Goal: Task Accomplishment & Management: Manage account settings

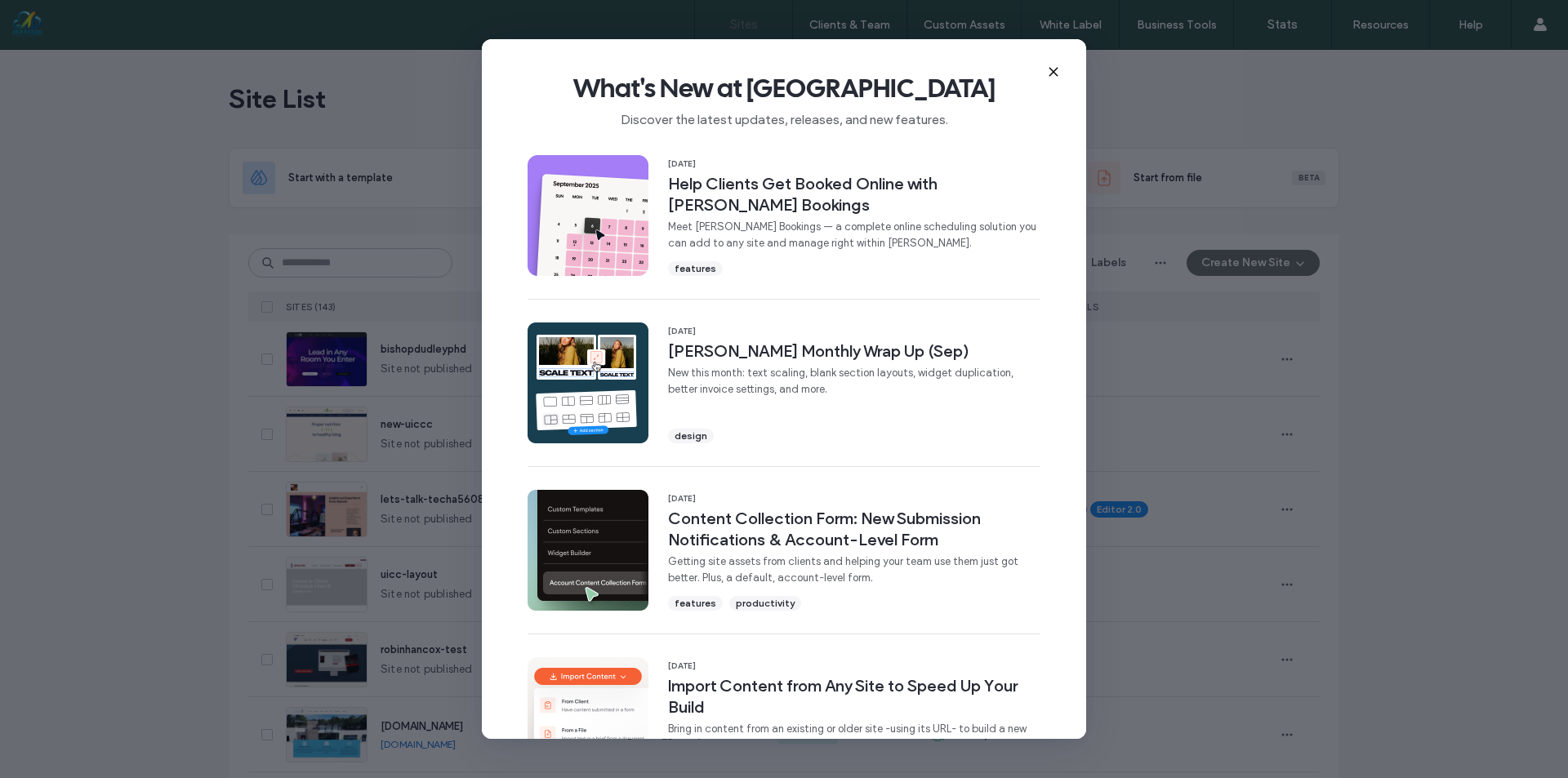
click at [1047, 74] on icon at bounding box center [1054, 72] width 13 height 13
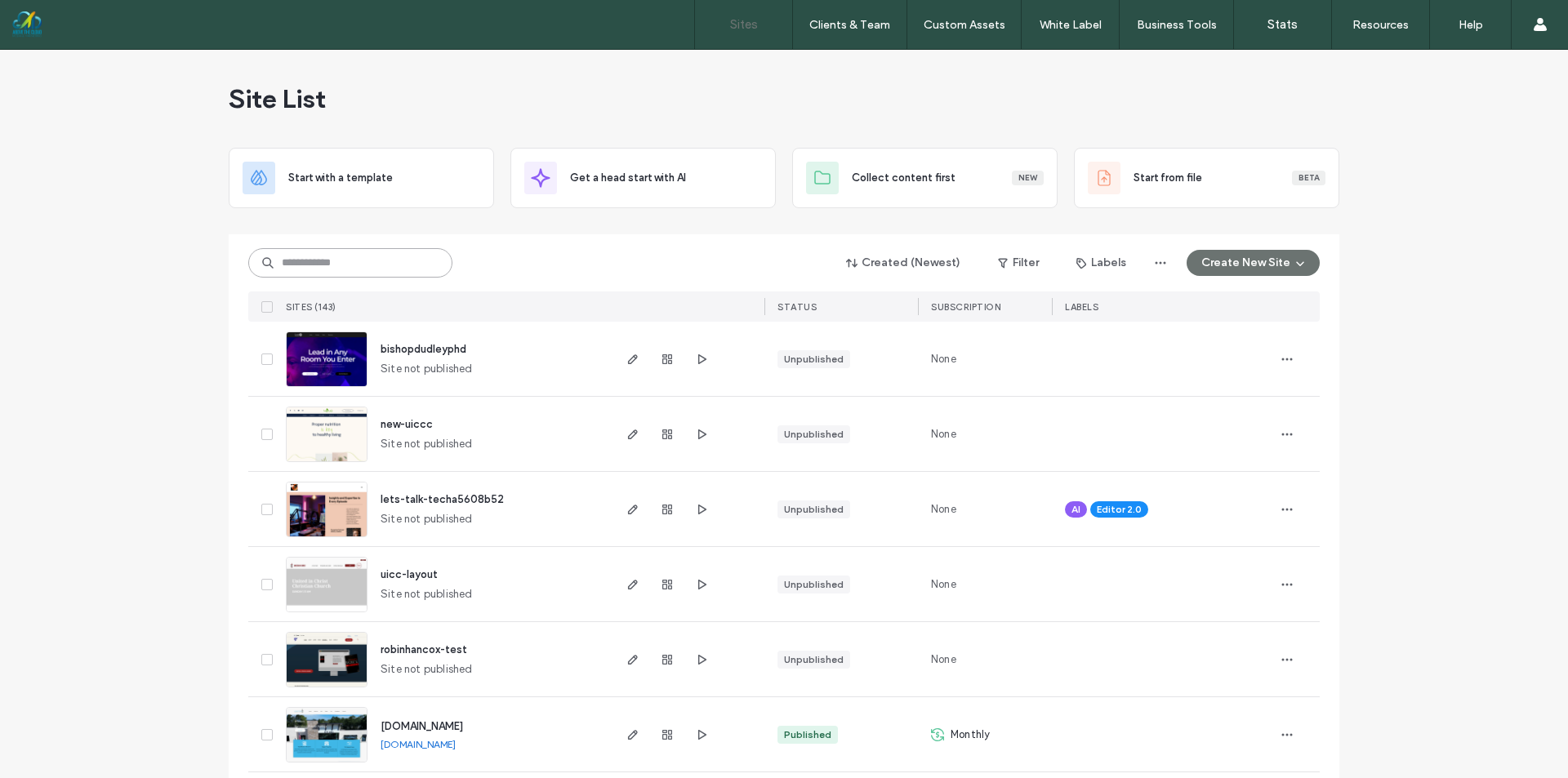
click at [390, 256] on input at bounding box center [350, 263] width 204 height 30
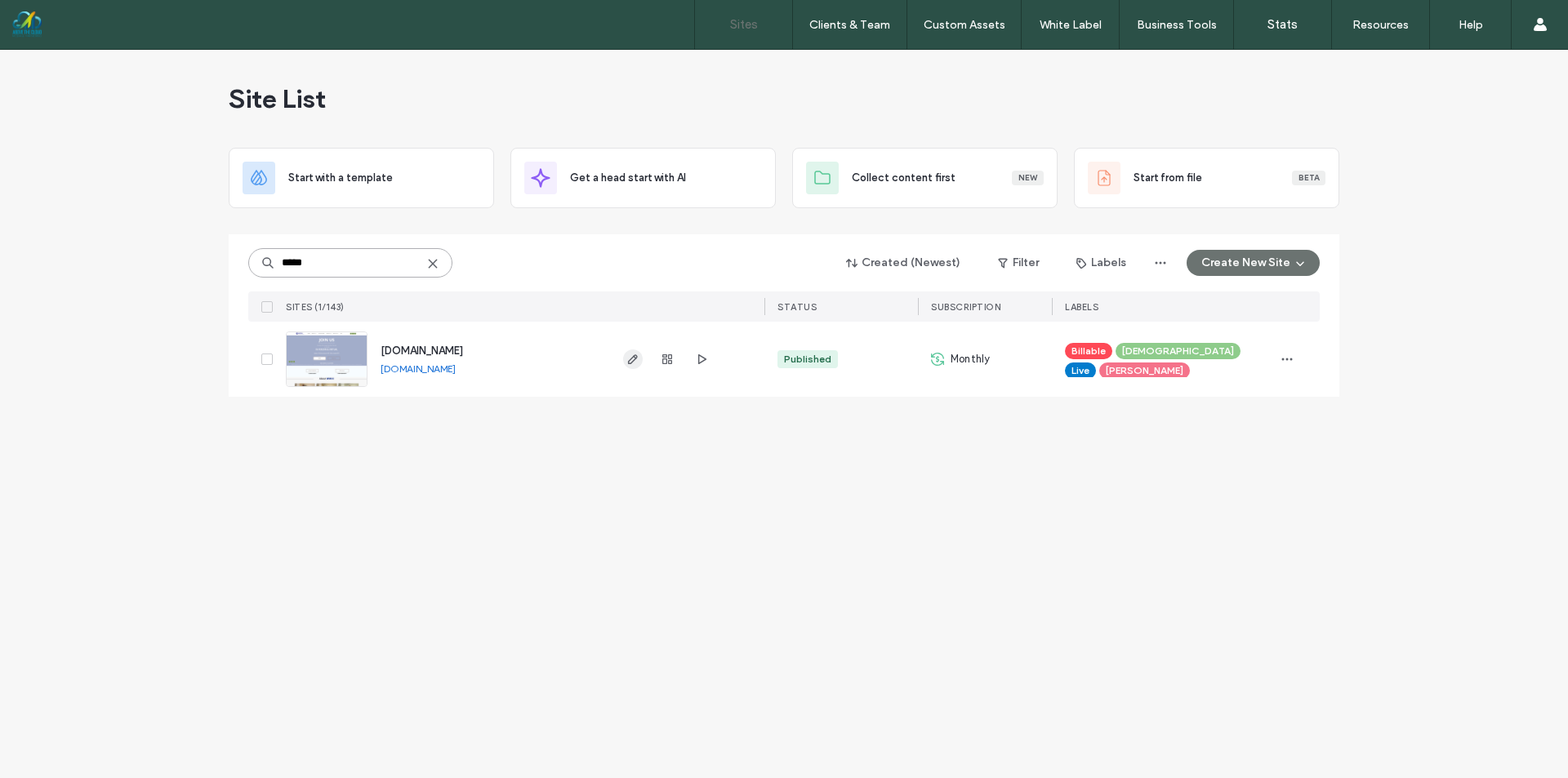
type input "*****"
click at [630, 359] on icon "button" at bounding box center [633, 359] width 13 height 13
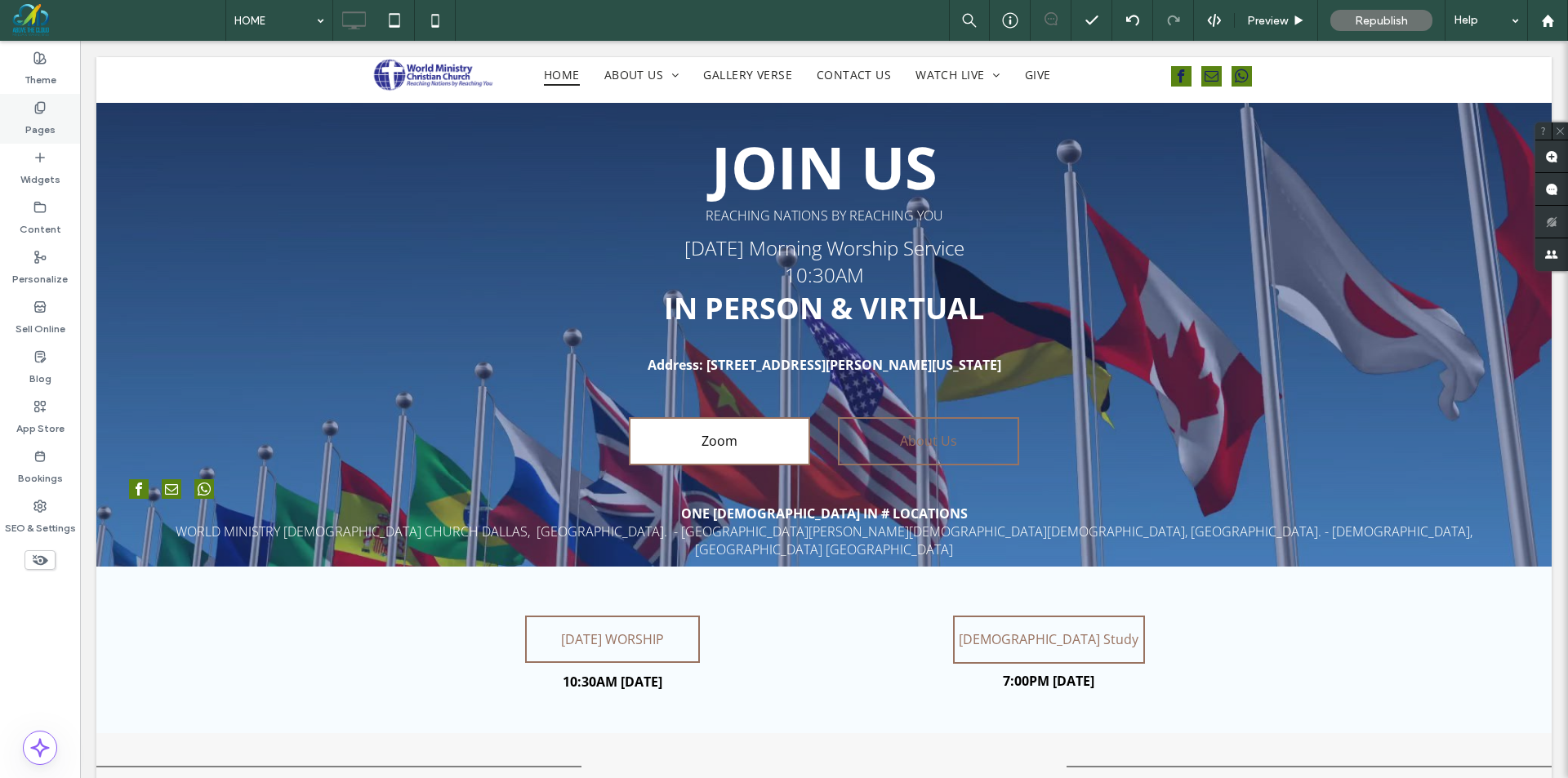
click at [53, 110] on div "Pages" at bounding box center [40, 119] width 80 height 50
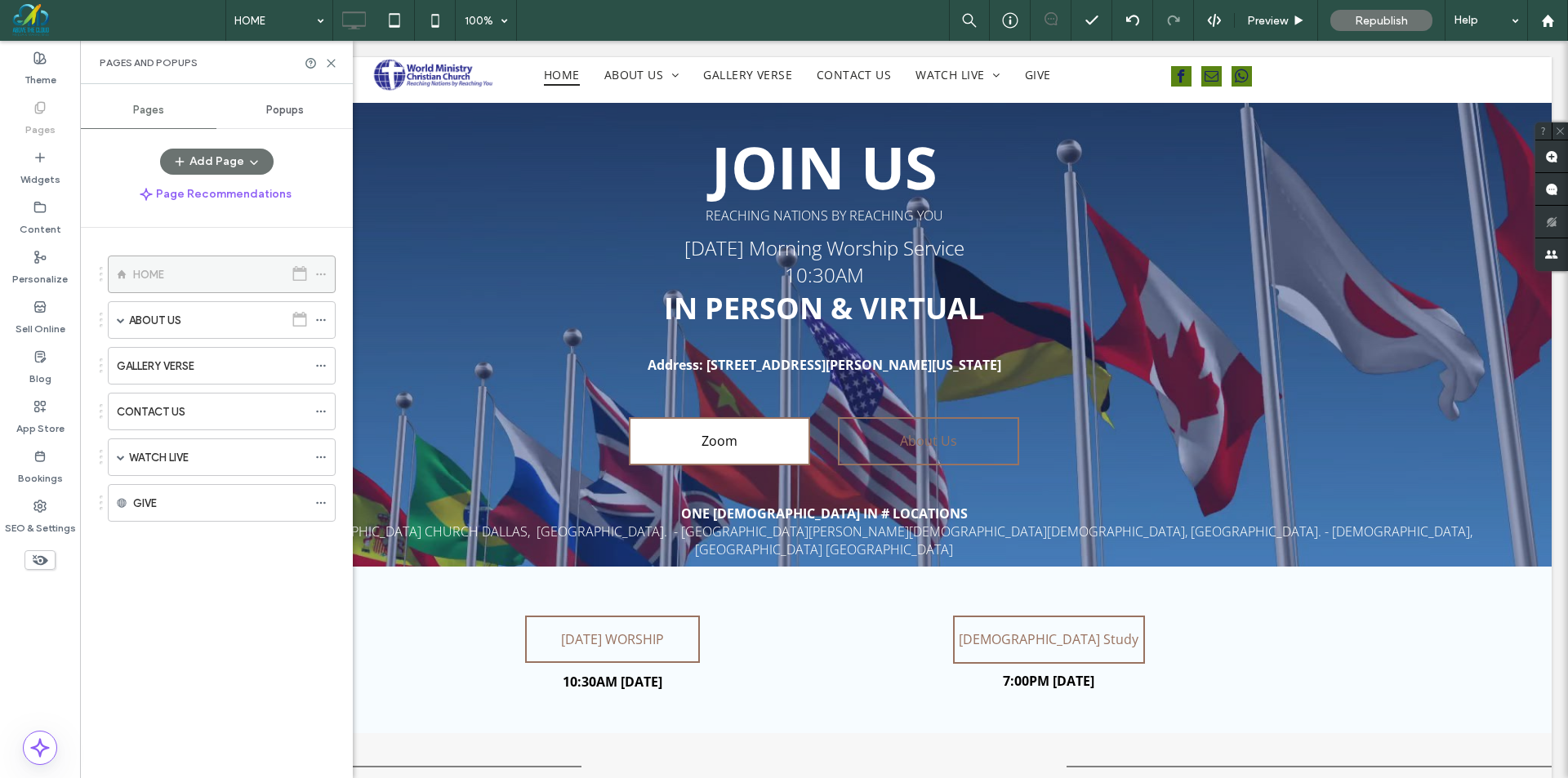
click at [322, 276] on icon at bounding box center [321, 274] width 11 height 11
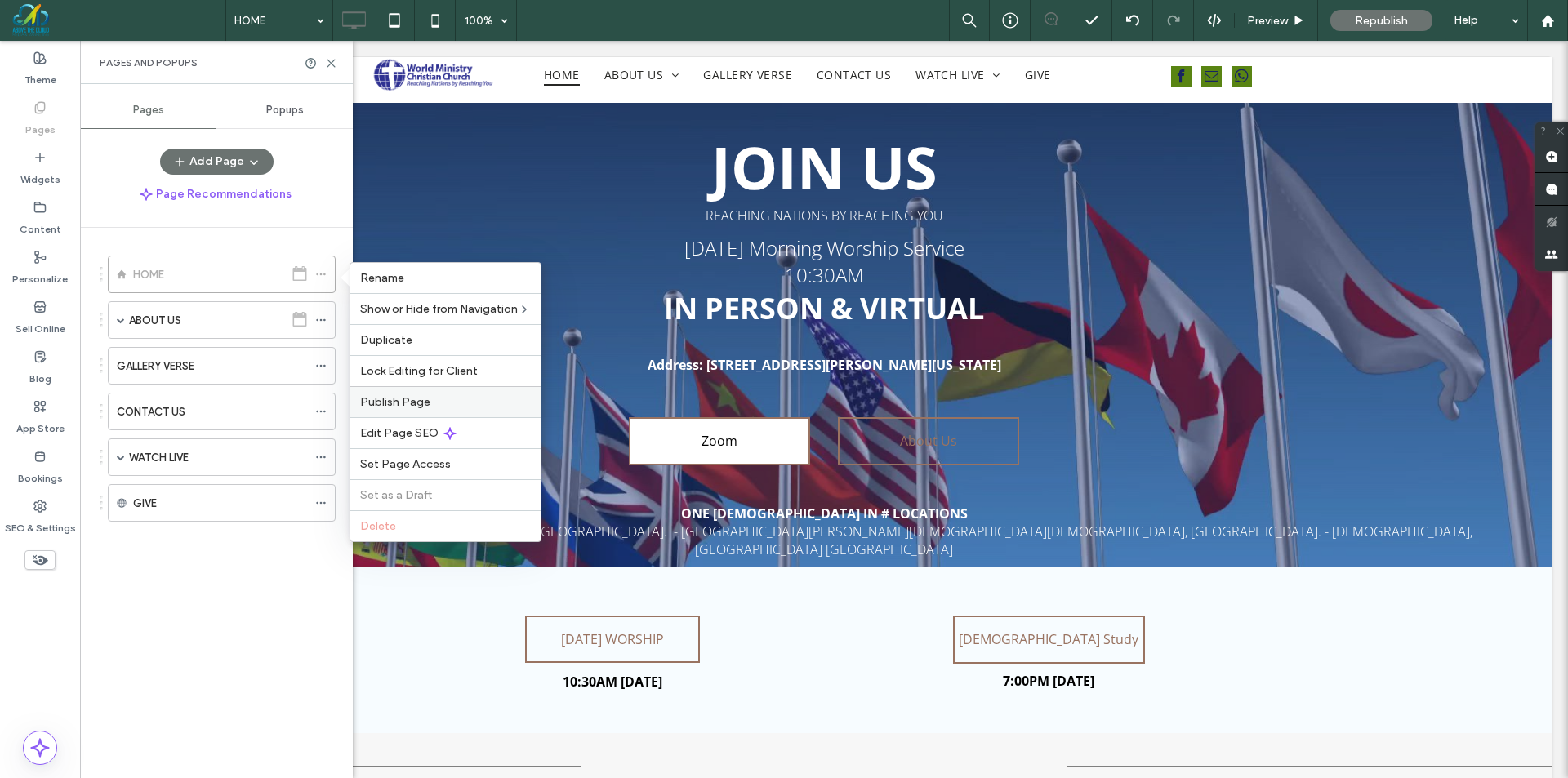
click at [393, 399] on span "Publish Page" at bounding box center [396, 402] width 70 height 14
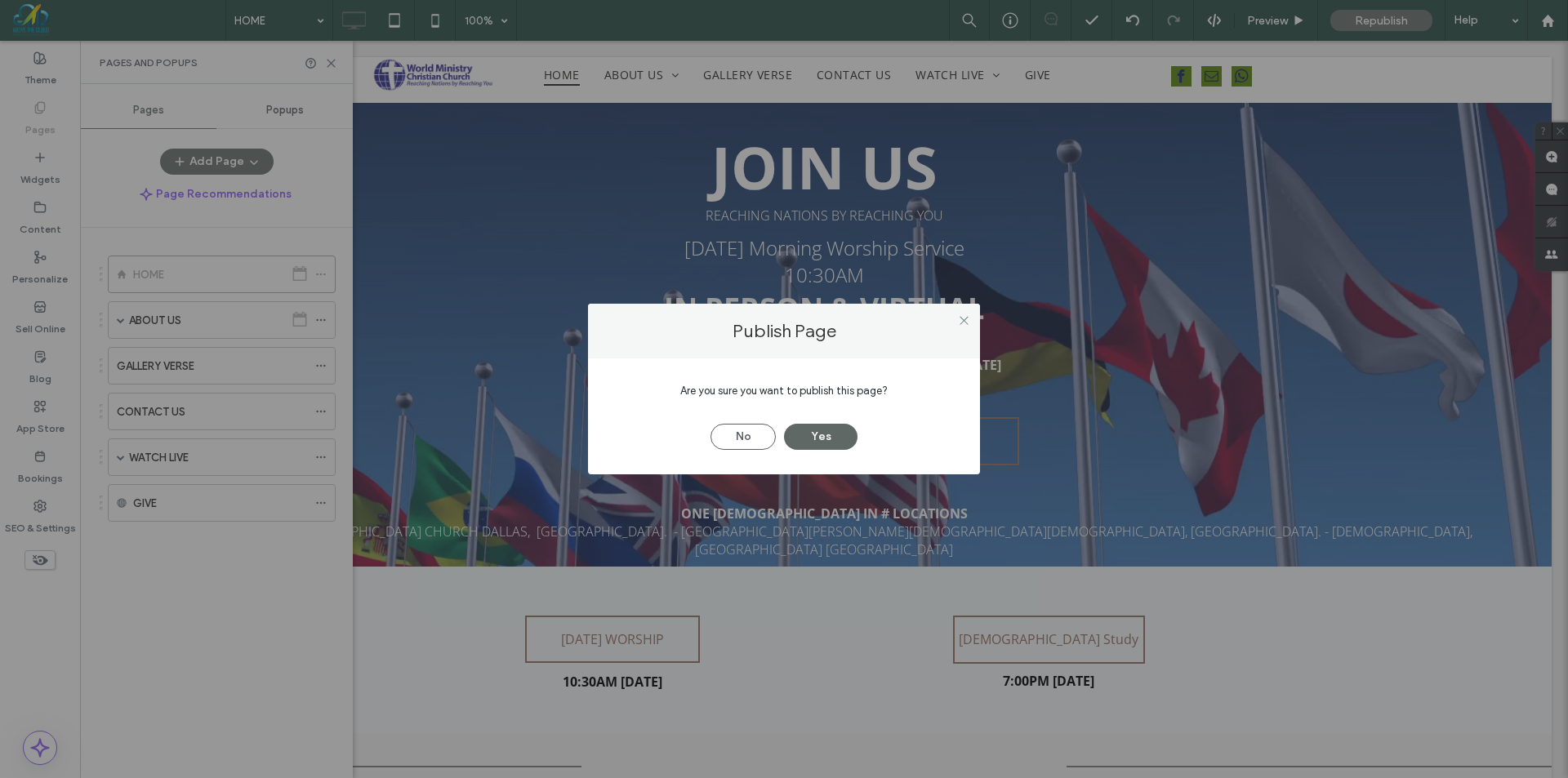
click at [798, 438] on button "Yes" at bounding box center [821, 436] width 74 height 26
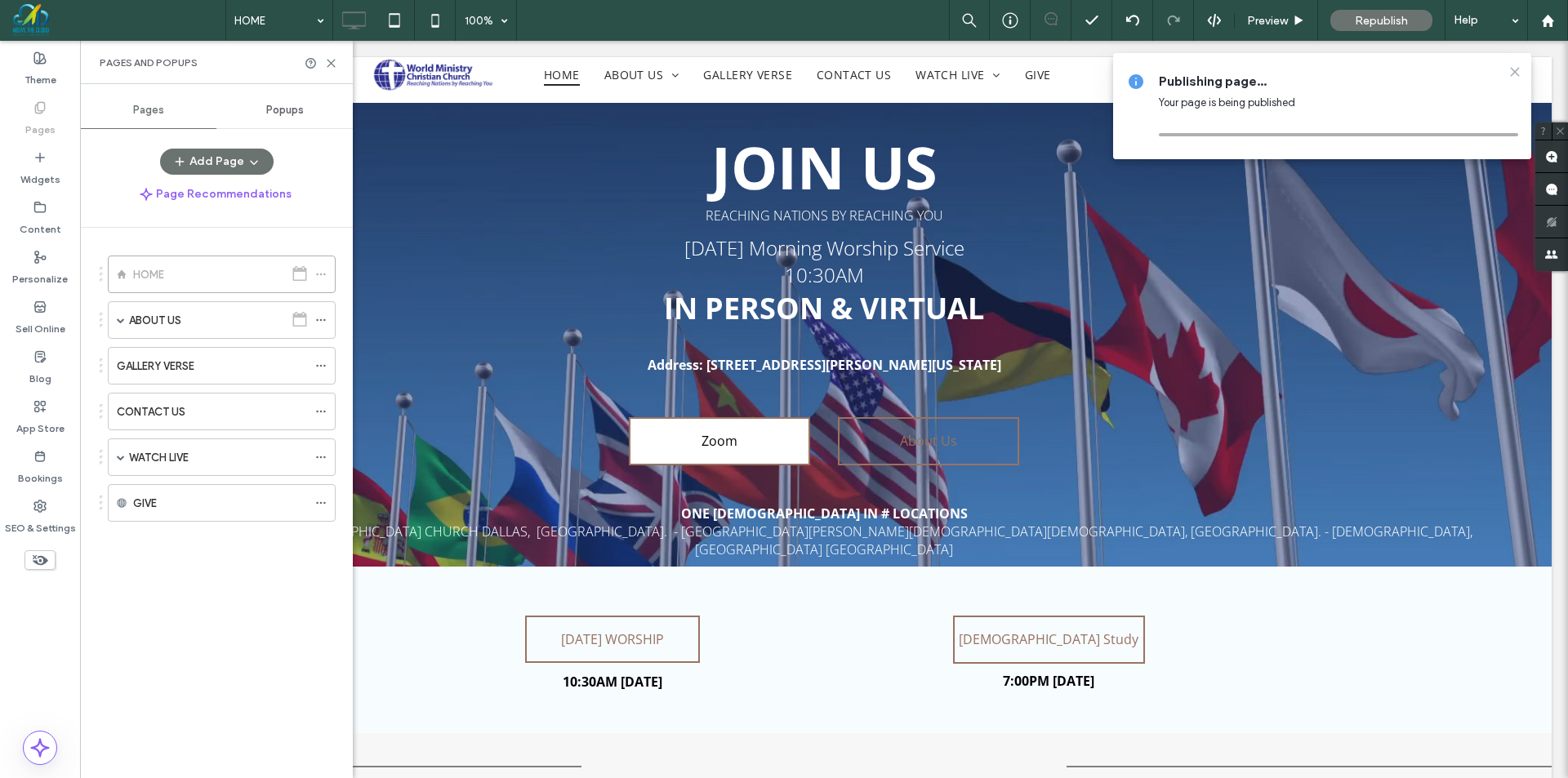
click at [1513, 76] on icon at bounding box center [1515, 72] width 13 height 13
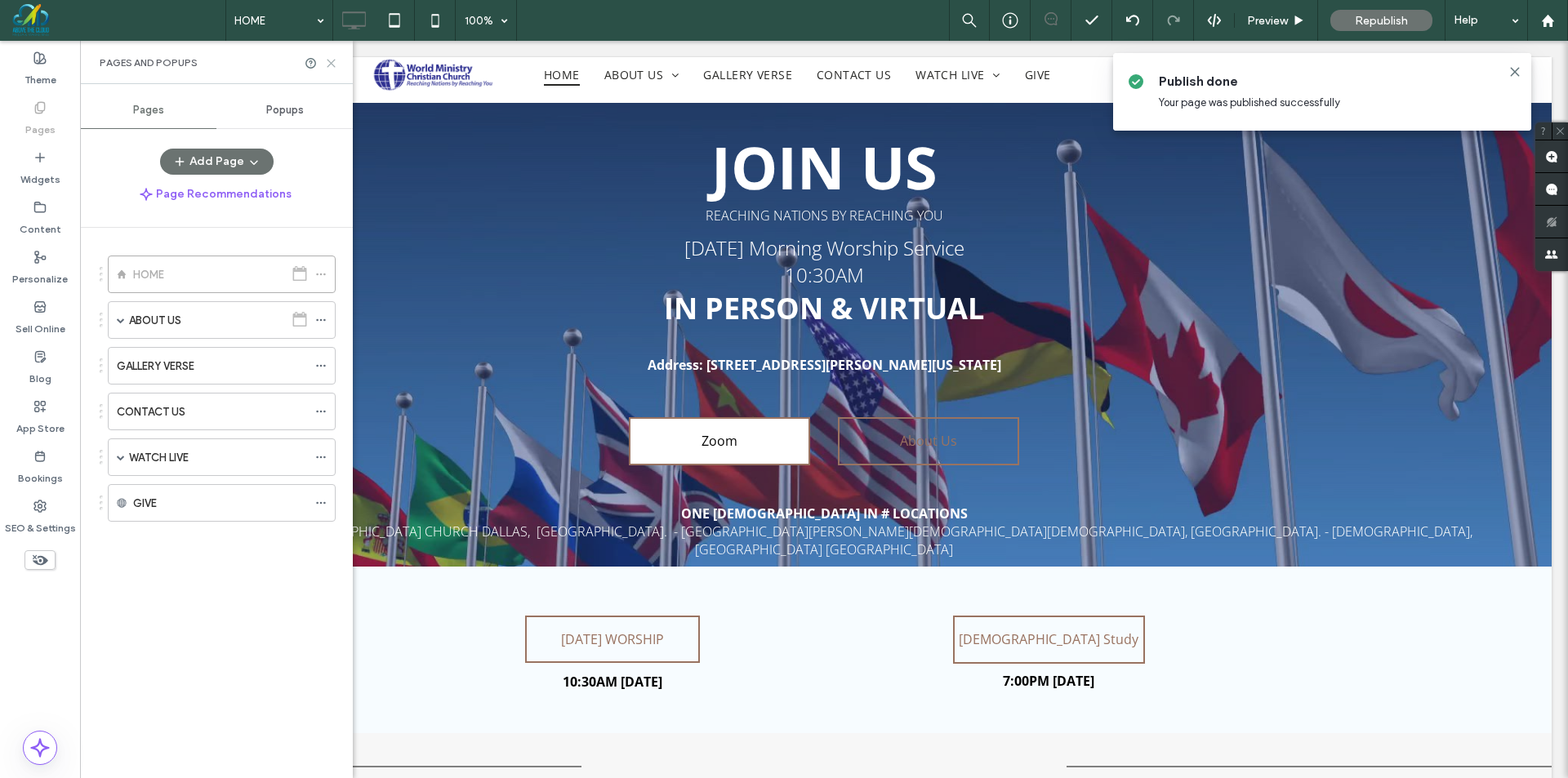
click at [332, 57] on icon at bounding box center [331, 63] width 12 height 12
